Goal: Information Seeking & Learning: Compare options

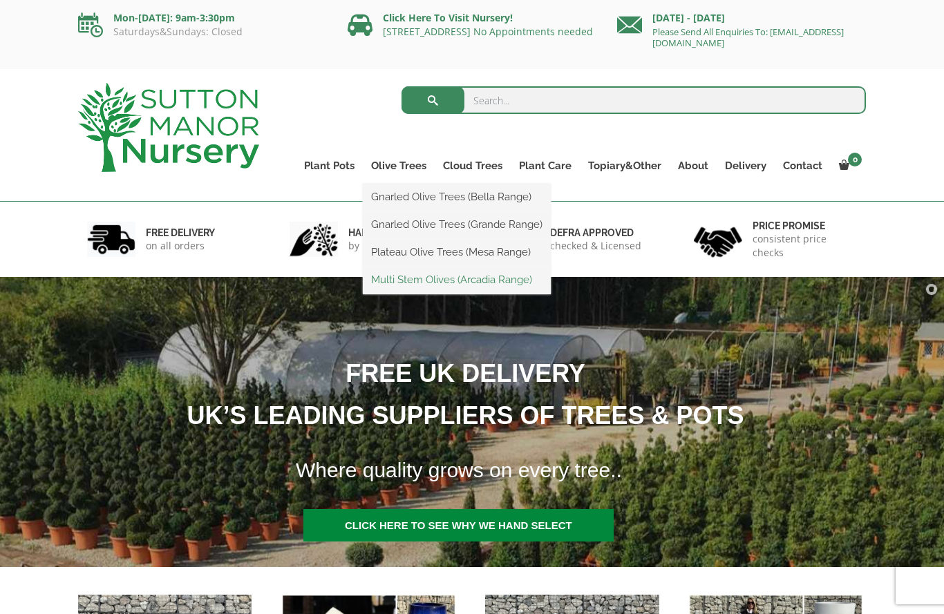
click at [454, 280] on link "Multi Stem Olives (Arcadia Range)" at bounding box center [457, 279] width 188 height 21
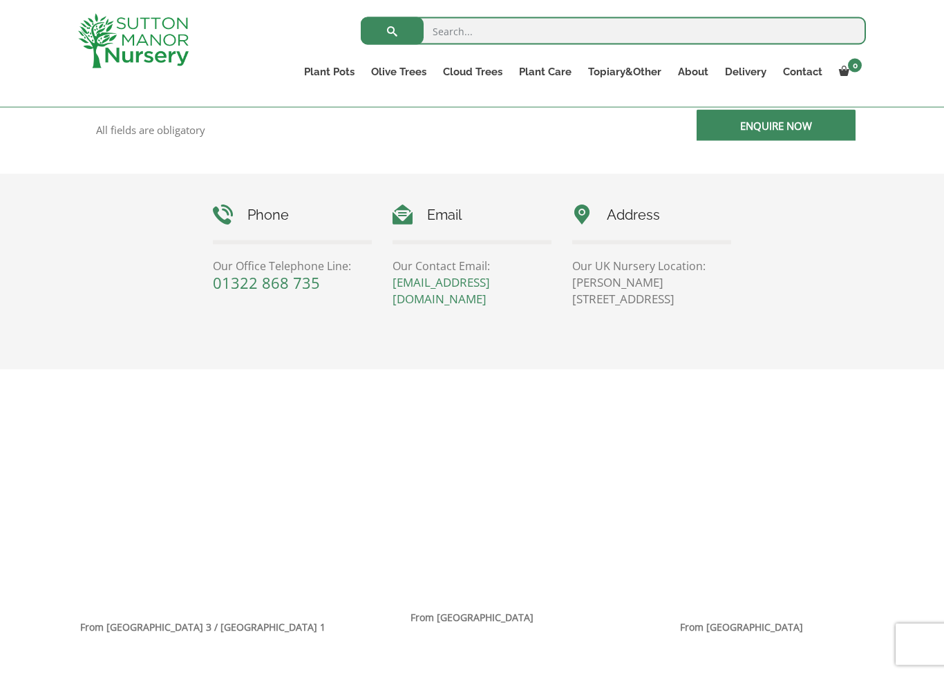
scroll to position [578, 0]
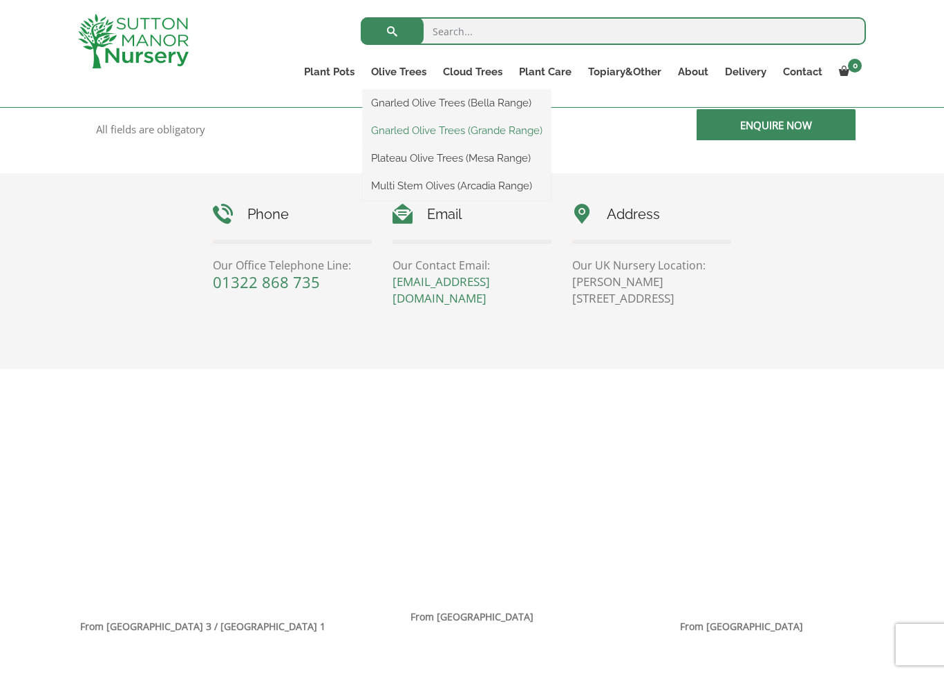
click at [471, 129] on link "Gnarled Olive Trees (Grande Range)" at bounding box center [457, 130] width 188 height 21
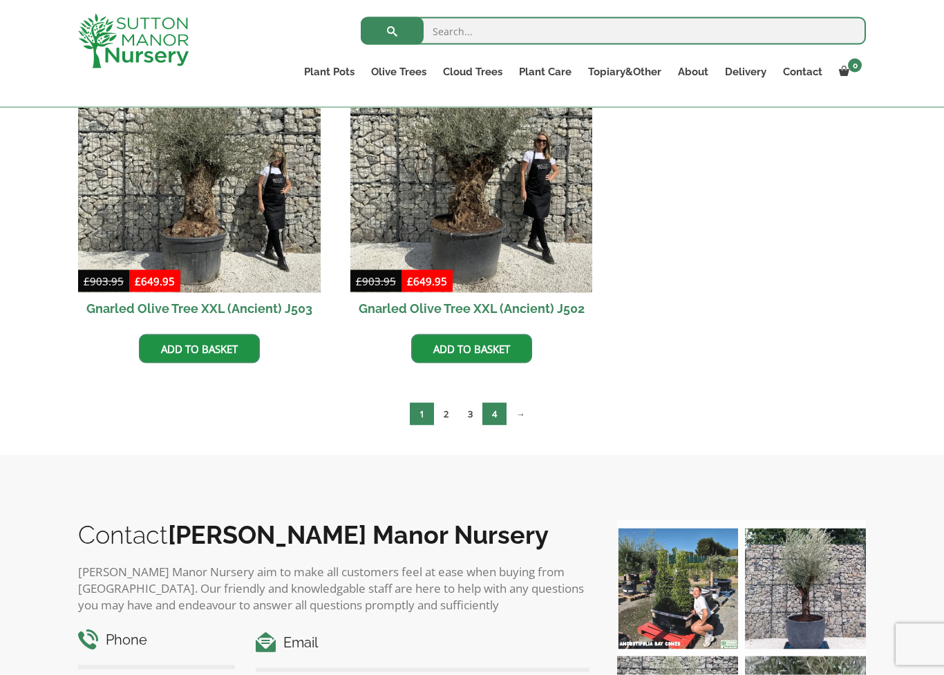
scroll to position [2119, 0]
click at [504, 418] on link "4" at bounding box center [494, 413] width 24 height 23
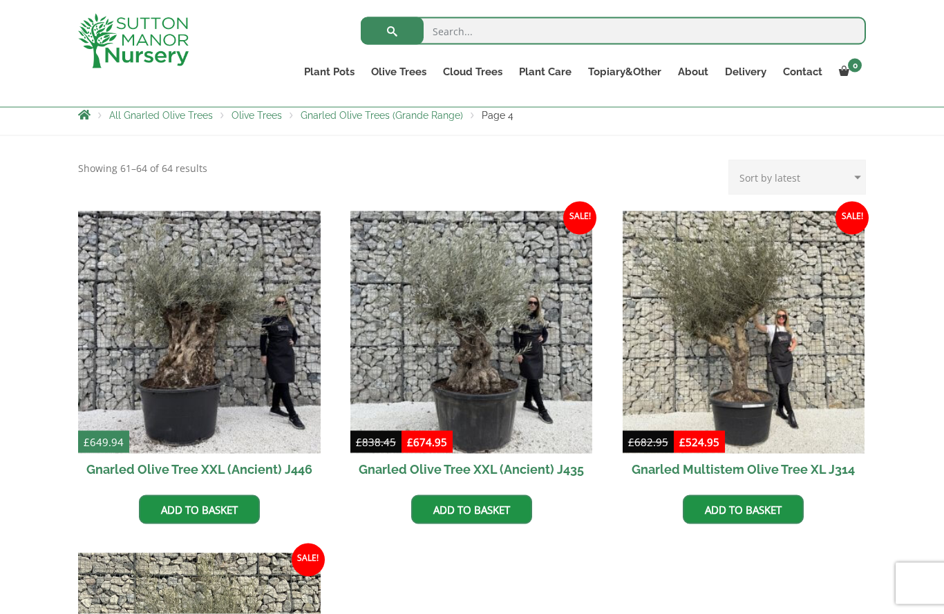
scroll to position [250, 0]
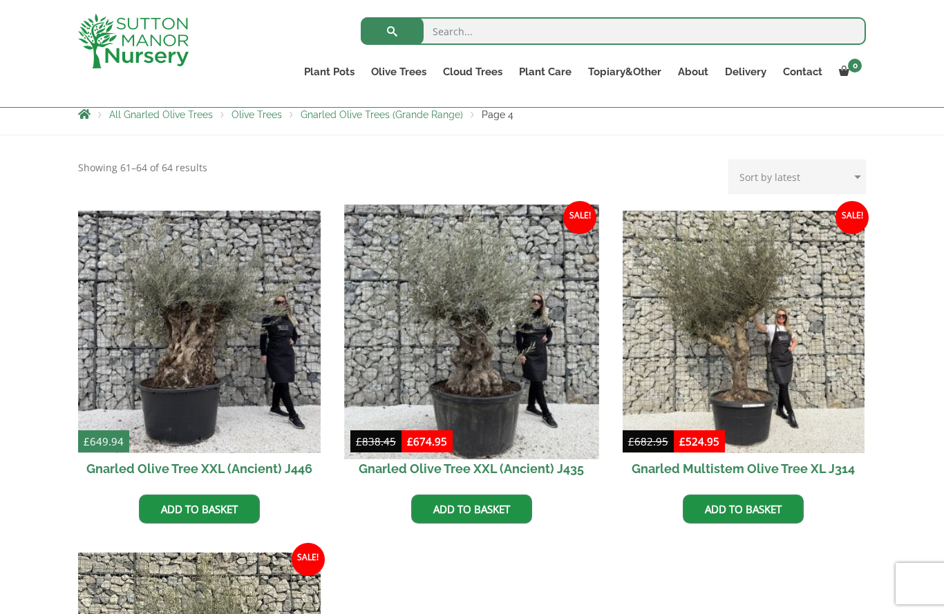
click at [480, 363] on img at bounding box center [471, 332] width 254 height 254
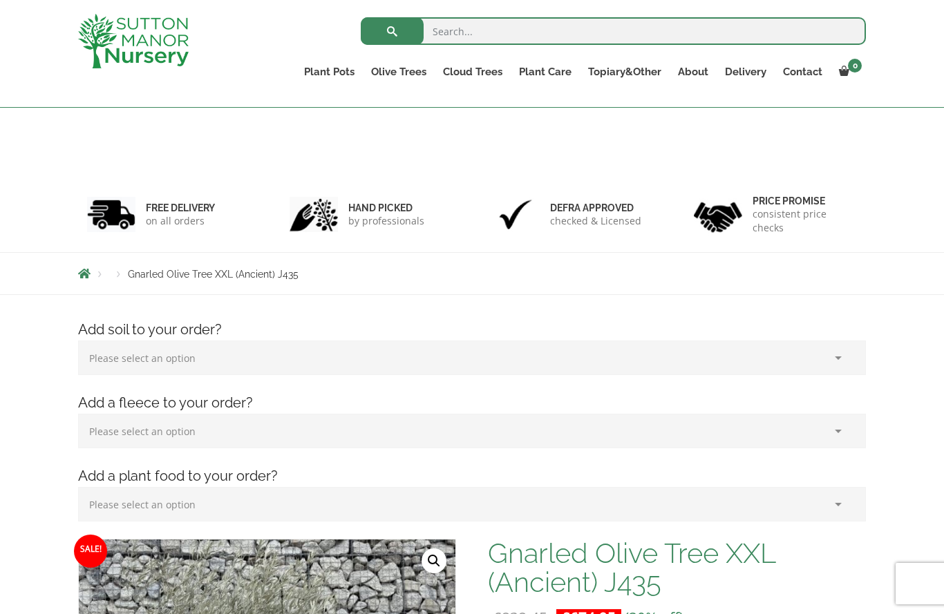
scroll to position [519, 0]
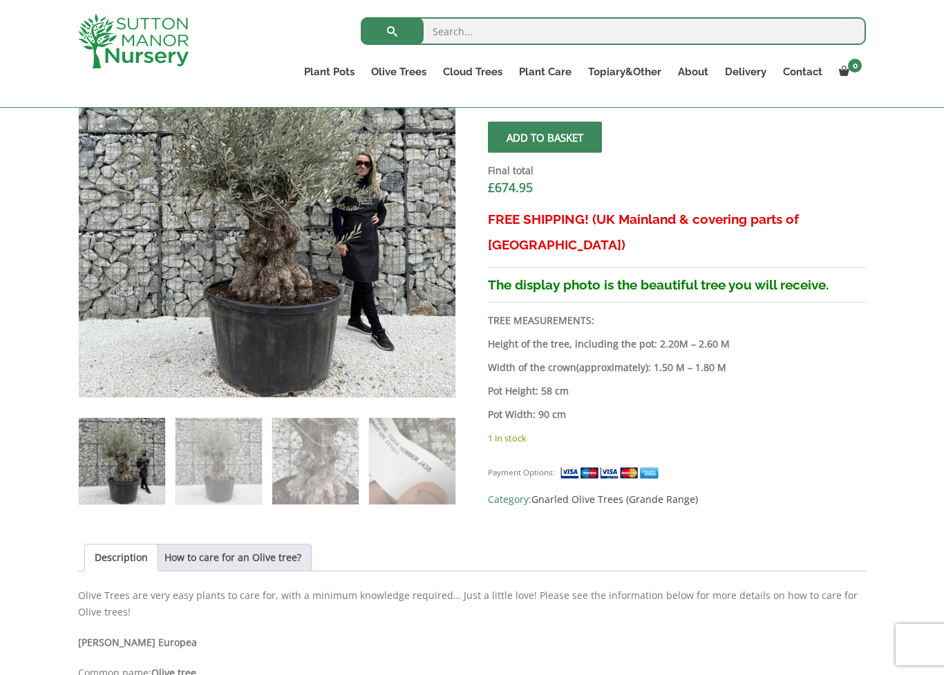
click at [315, 297] on img at bounding box center [385, 327] width 612 height 612
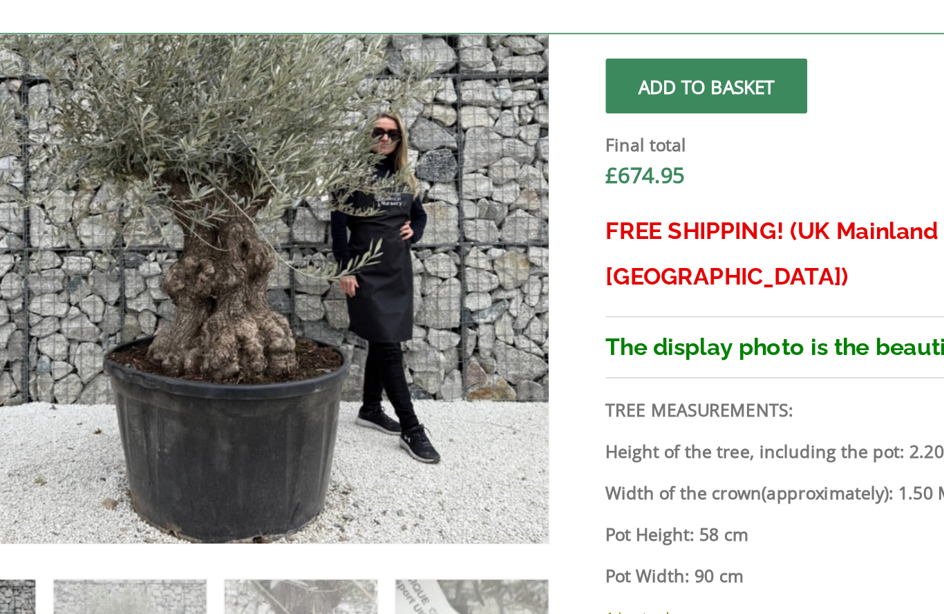
scroll to position [421, 0]
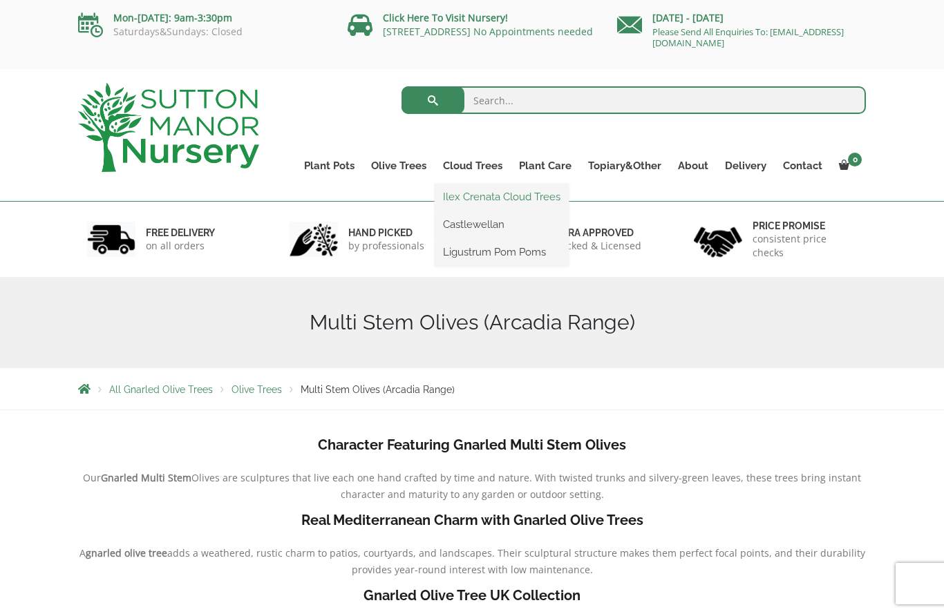
click at [498, 200] on link "Ilex Crenata Cloud Trees" at bounding box center [502, 197] width 134 height 21
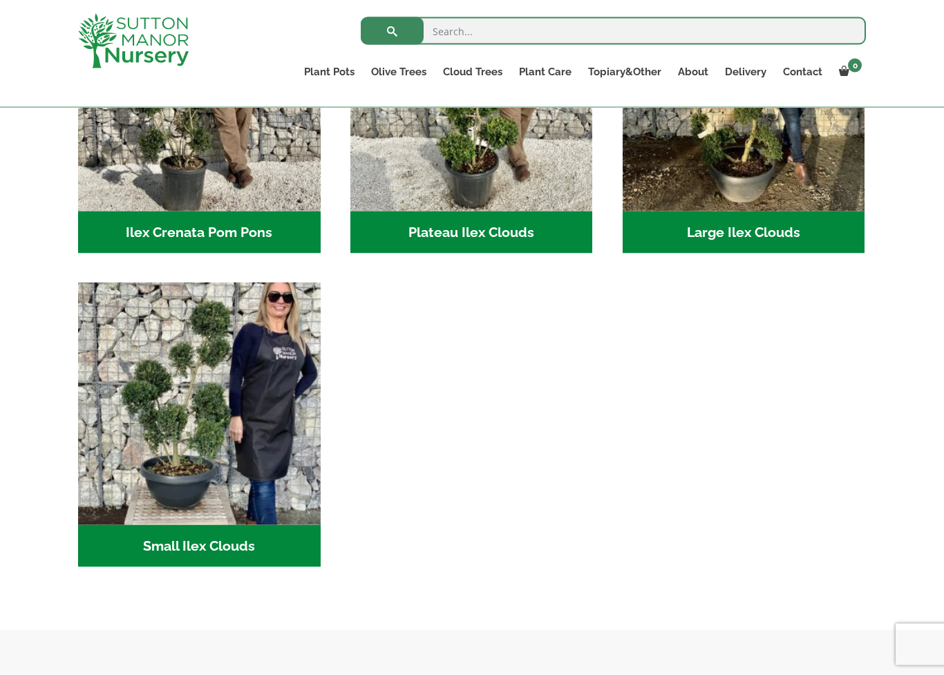
scroll to position [471, 0]
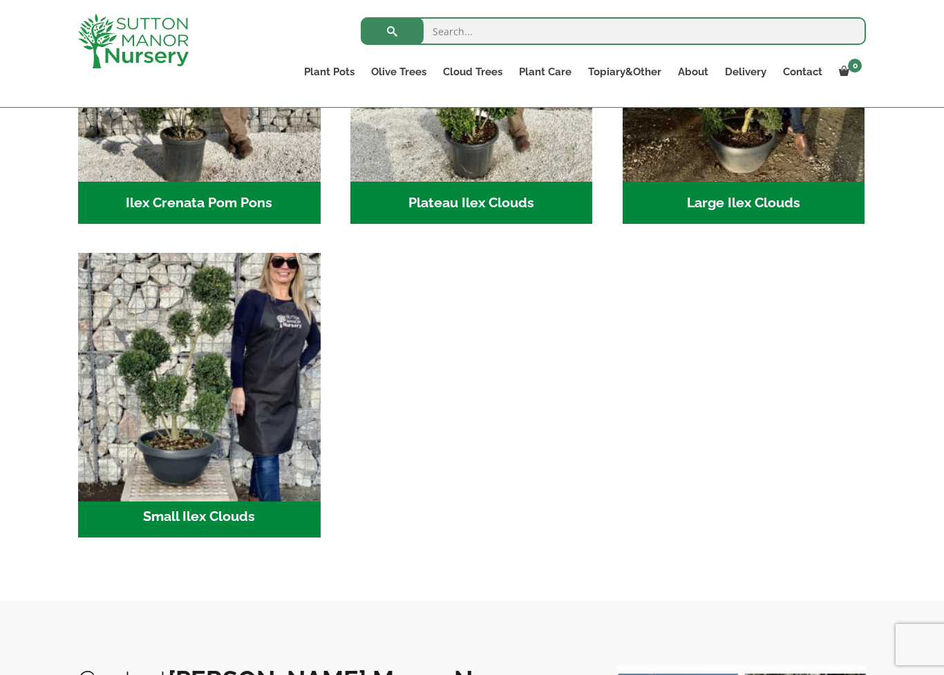
click at [210, 366] on img "Visit product category Small Ilex Clouds" at bounding box center [199, 374] width 254 height 254
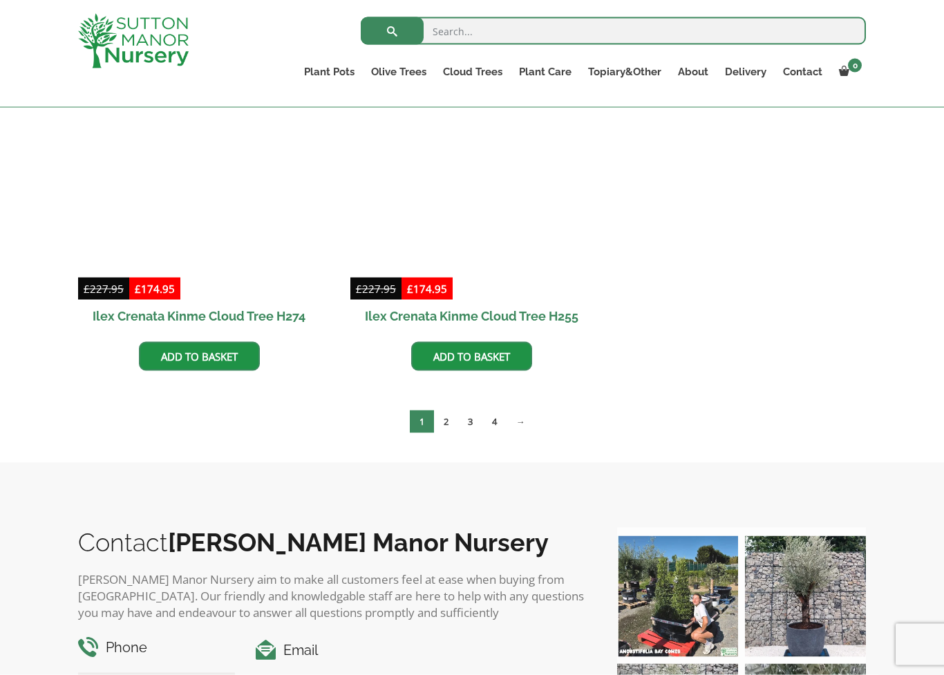
scroll to position [2307, 0]
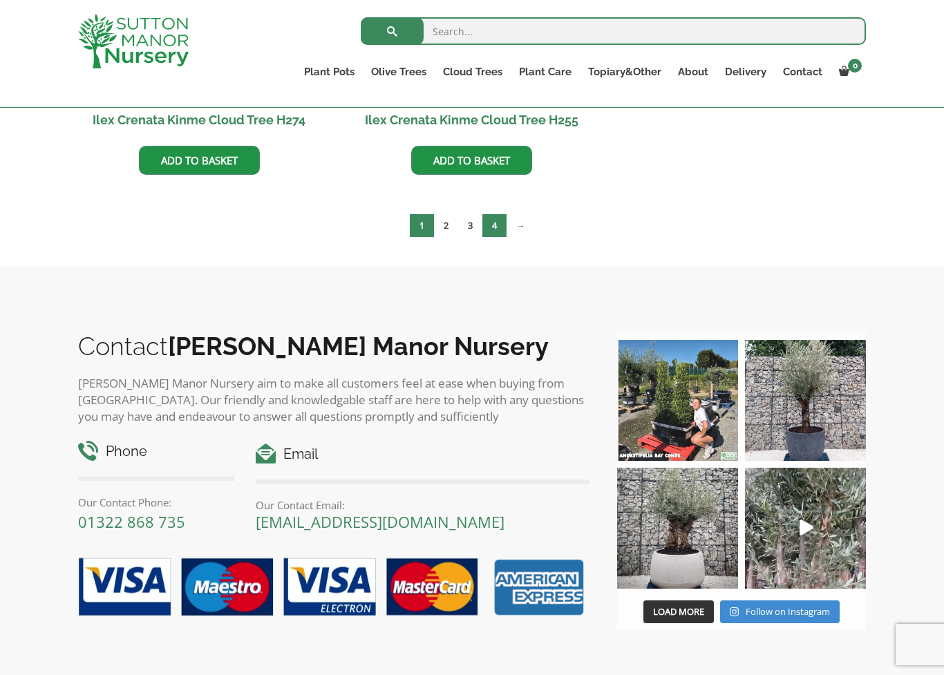
click at [500, 233] on link "4" at bounding box center [494, 225] width 24 height 23
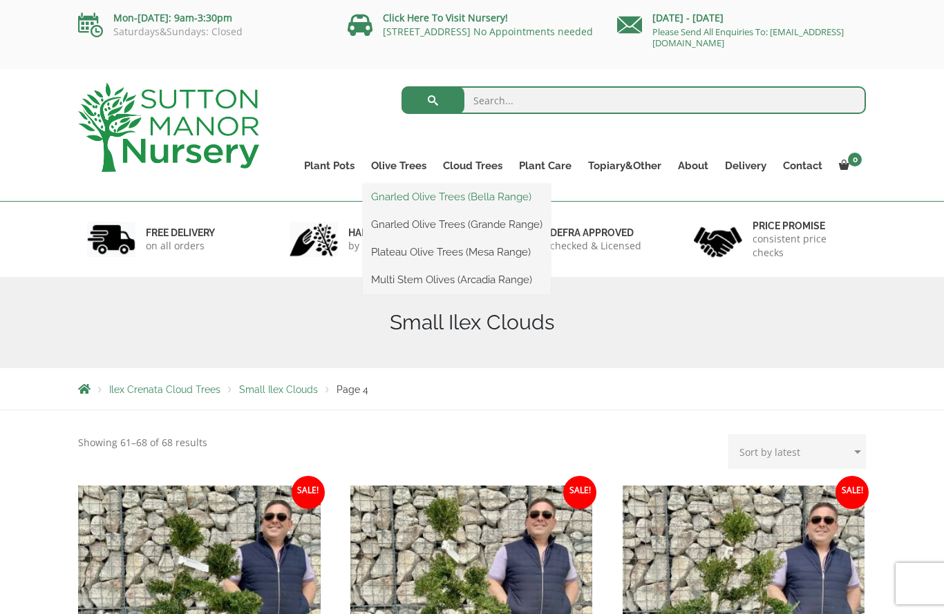
click at [418, 199] on link "Gnarled Olive Trees (Bella Range)" at bounding box center [457, 197] width 188 height 21
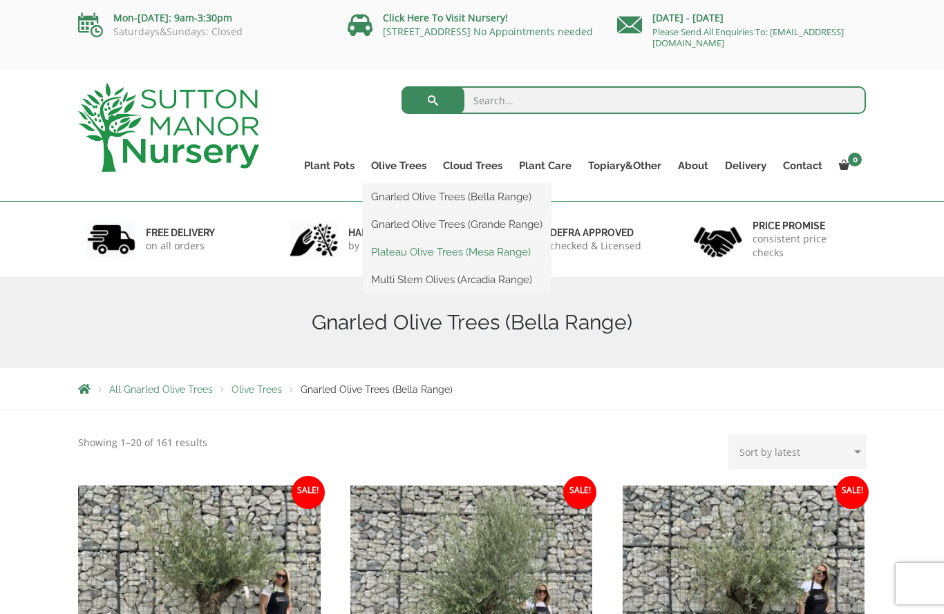
click at [442, 254] on link "Plateau Olive Trees (Mesa Range)" at bounding box center [457, 252] width 188 height 21
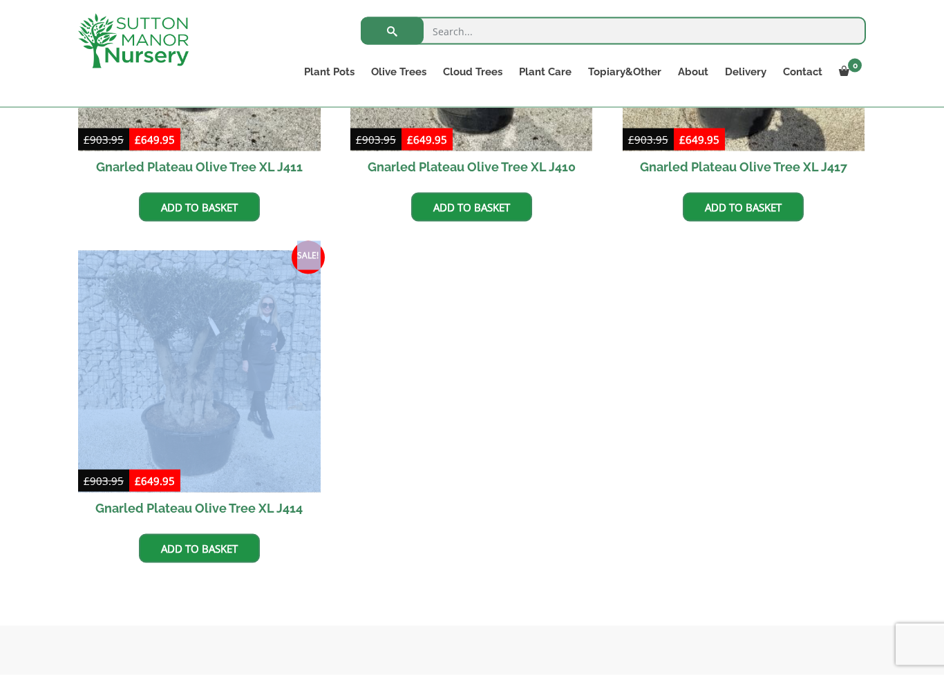
scroll to position [799, 0]
click at [490, 367] on ul "Sale! £ 903.95 Original price was: £903.95. £ 649.95 Current price is: £649.95.…" at bounding box center [472, 249] width 788 height 683
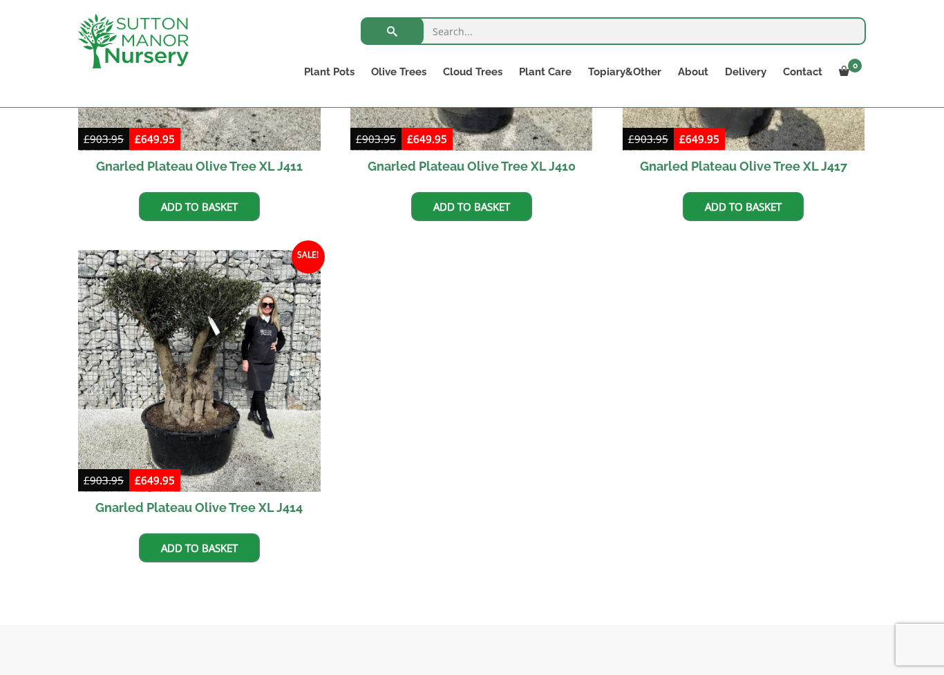
click at [529, 355] on ul "Sale! £ 903.95 Original price was: £903.95. £ 649.95 Current price is: £649.95.…" at bounding box center [472, 249] width 788 height 683
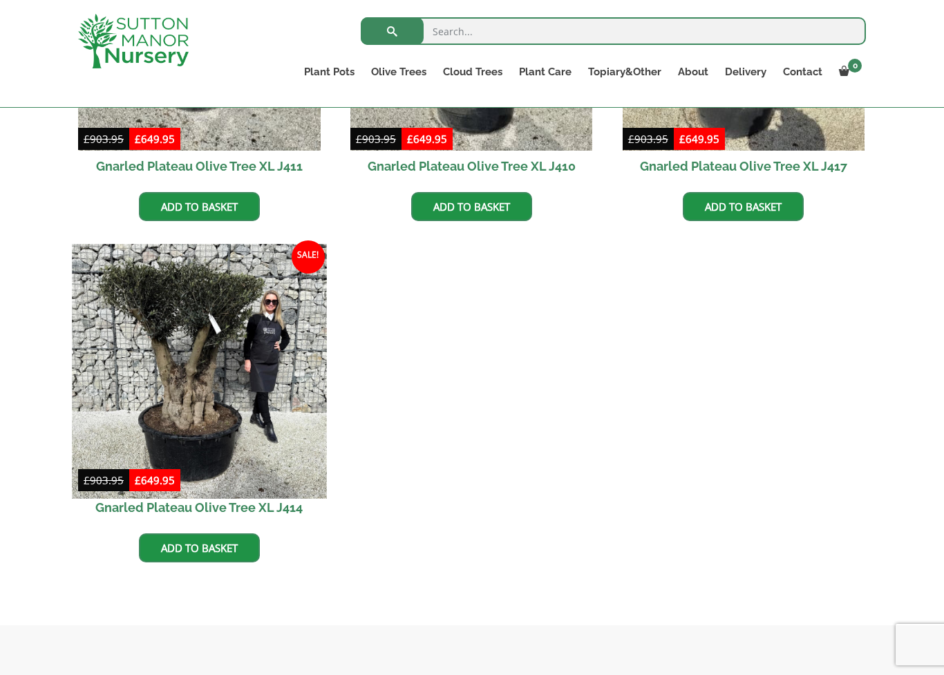
click at [206, 375] on img at bounding box center [199, 371] width 254 height 254
